Goal: Browse casually

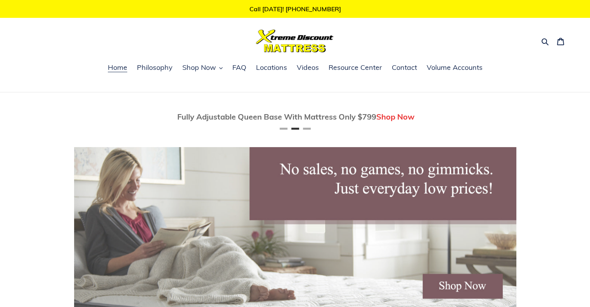
scroll to position [0, 442]
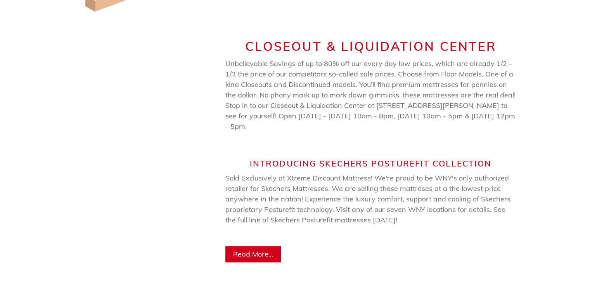
scroll to position [426, 0]
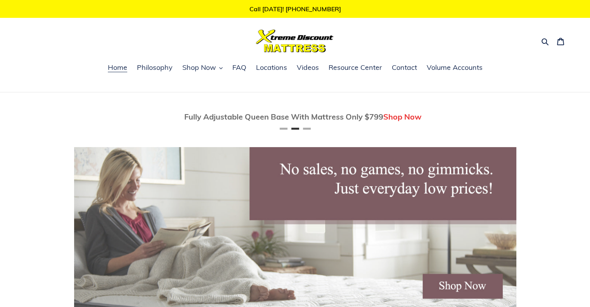
scroll to position [0, 442]
